Goal: Transaction & Acquisition: Book appointment/travel/reservation

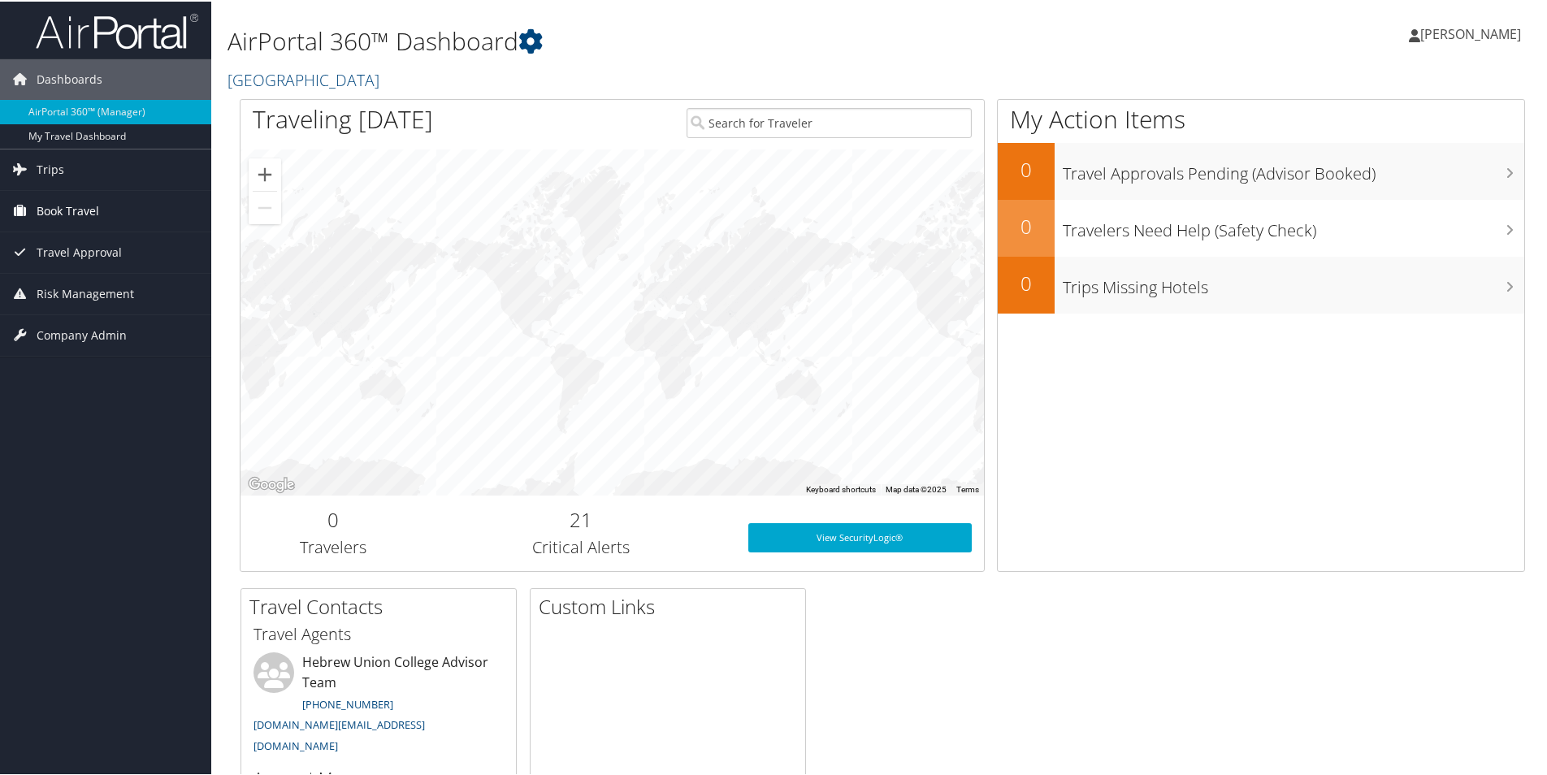
click at [59, 211] on span "Book Travel" at bounding box center [68, 209] width 63 height 41
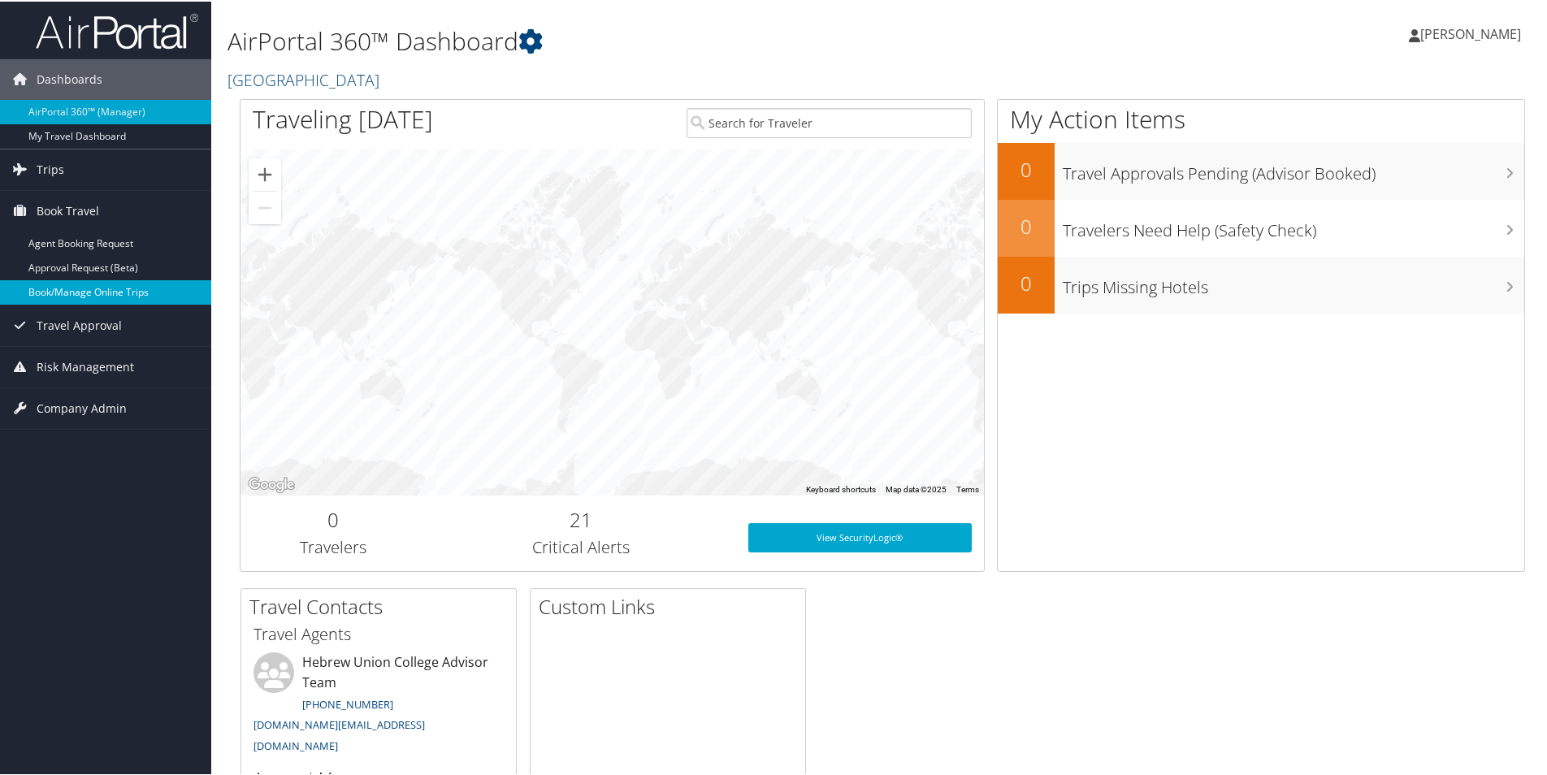
click at [61, 298] on link "Book/Manage Online Trips" at bounding box center [105, 291] width 211 height 24
click at [44, 295] on link "Book/Manage Online Trips" at bounding box center [105, 291] width 211 height 24
